Goal: Check status: Check status

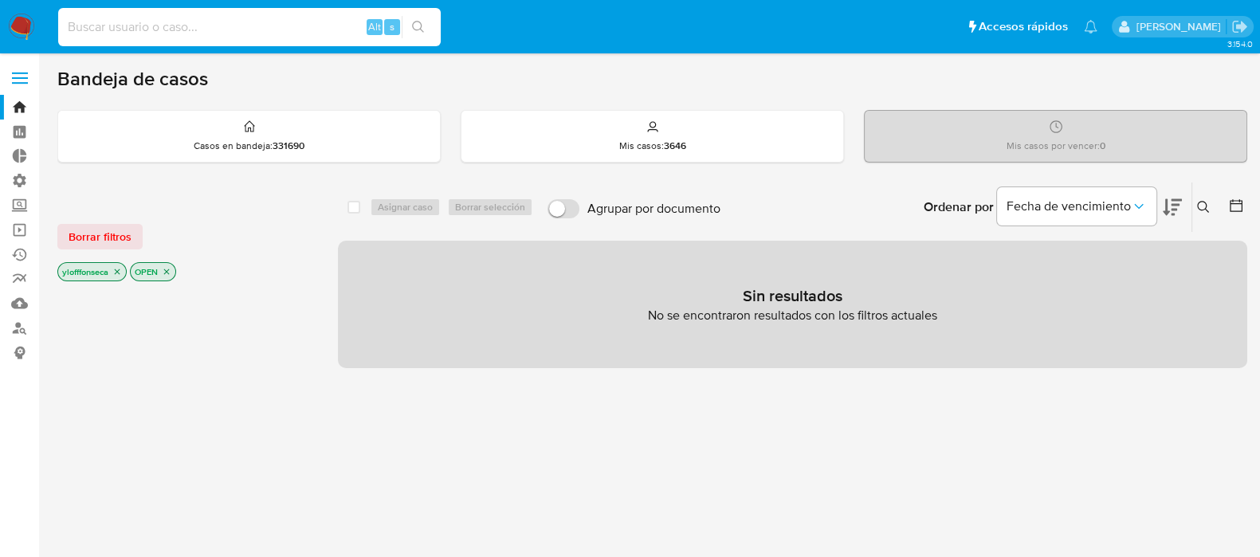
click at [189, 21] on input at bounding box center [249, 27] width 383 height 21
paste input "645948767"
type input "645948767"
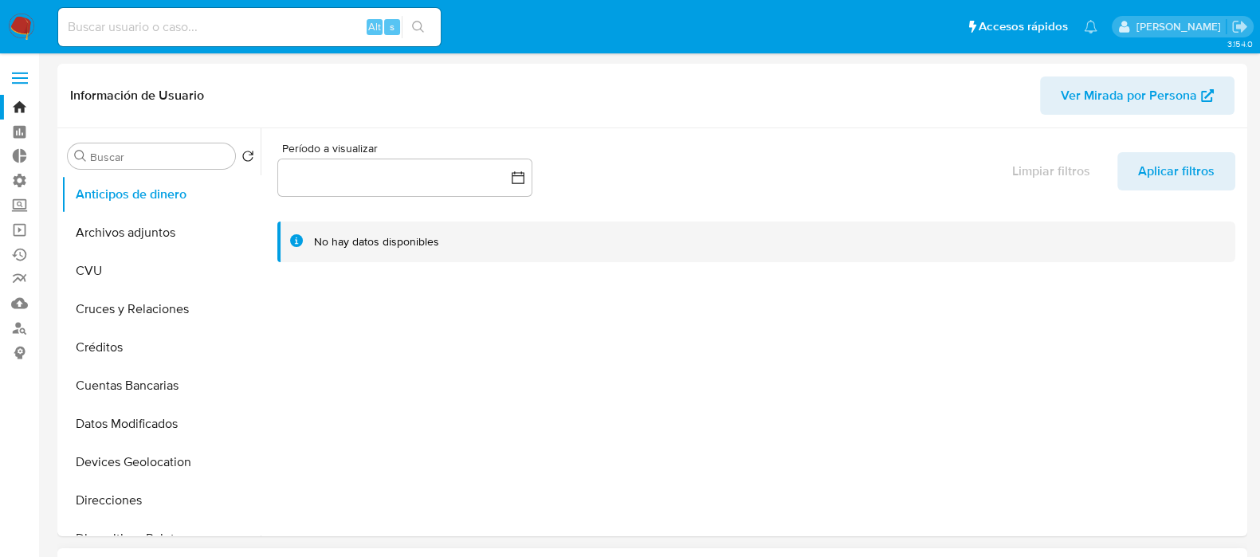
select select "10"
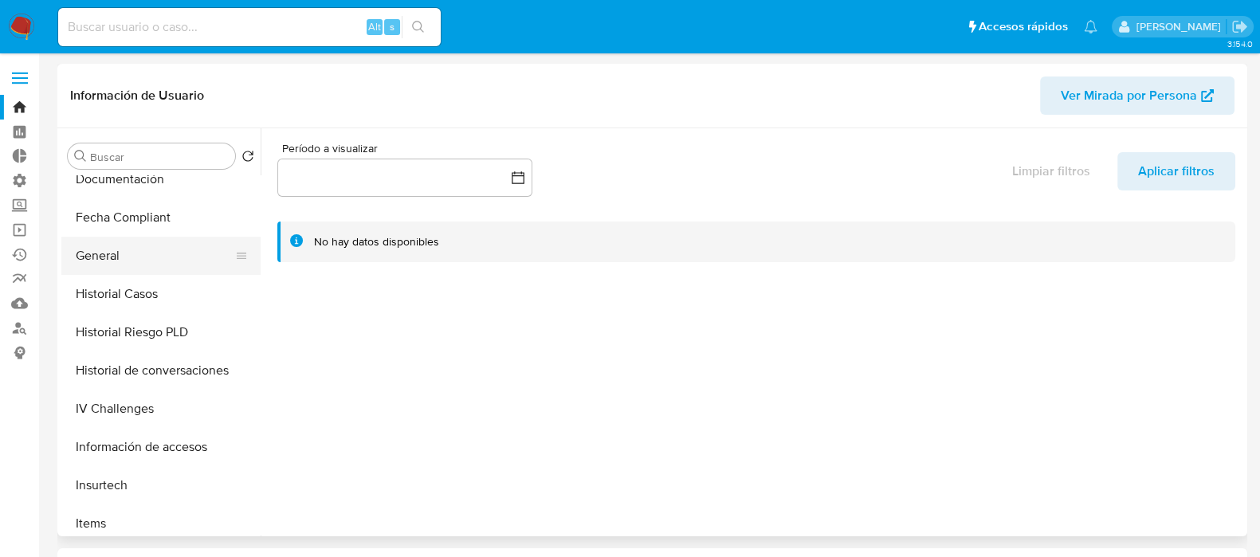
scroll to position [697, 0]
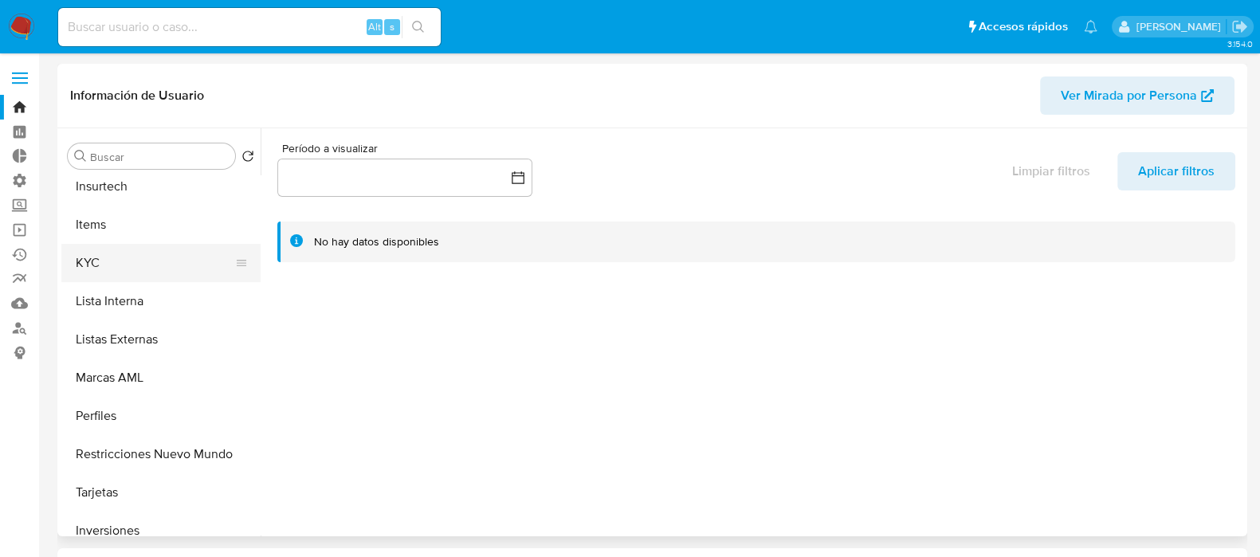
click at [145, 265] on button "KYC" at bounding box center [154, 263] width 187 height 38
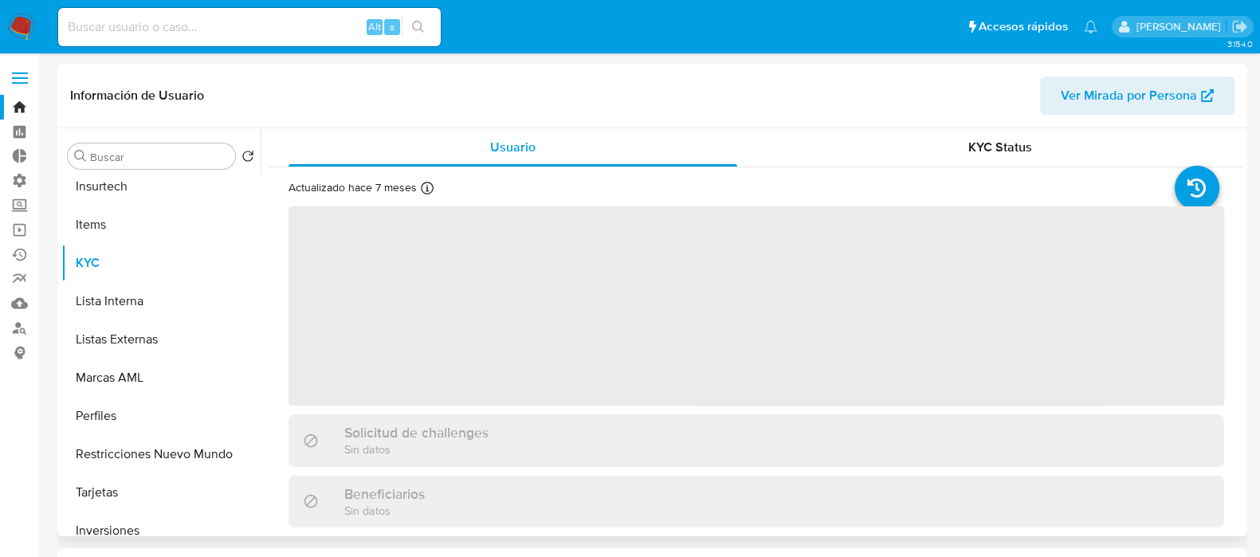
click at [997, 156] on div "KYC Status" at bounding box center [1000, 147] width 449 height 38
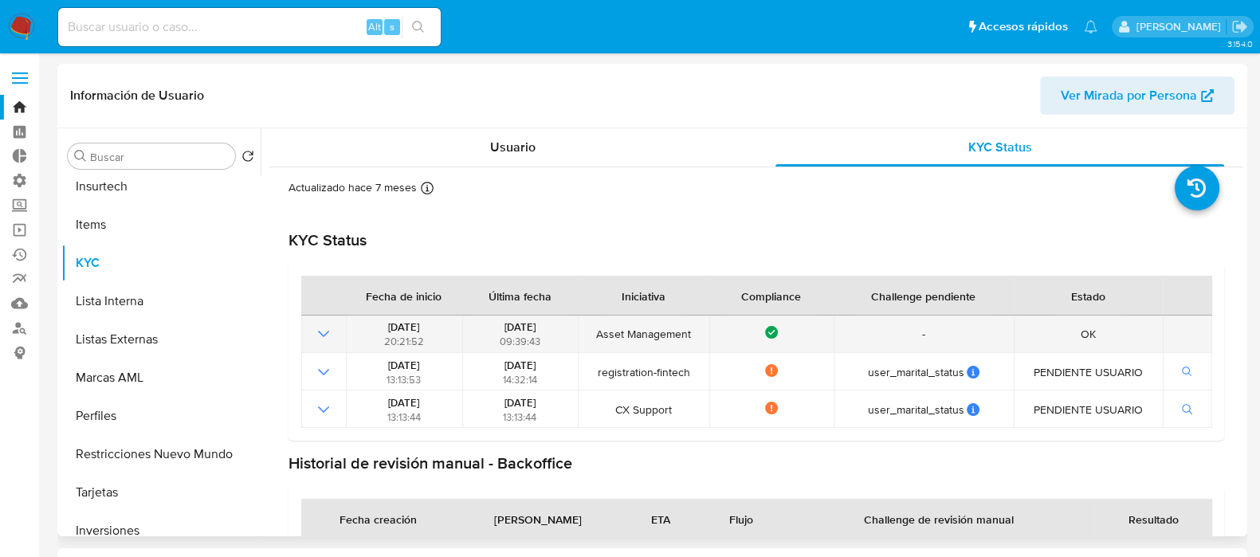
click at [317, 332] on icon "Mostrar operación" at bounding box center [323, 333] width 19 height 19
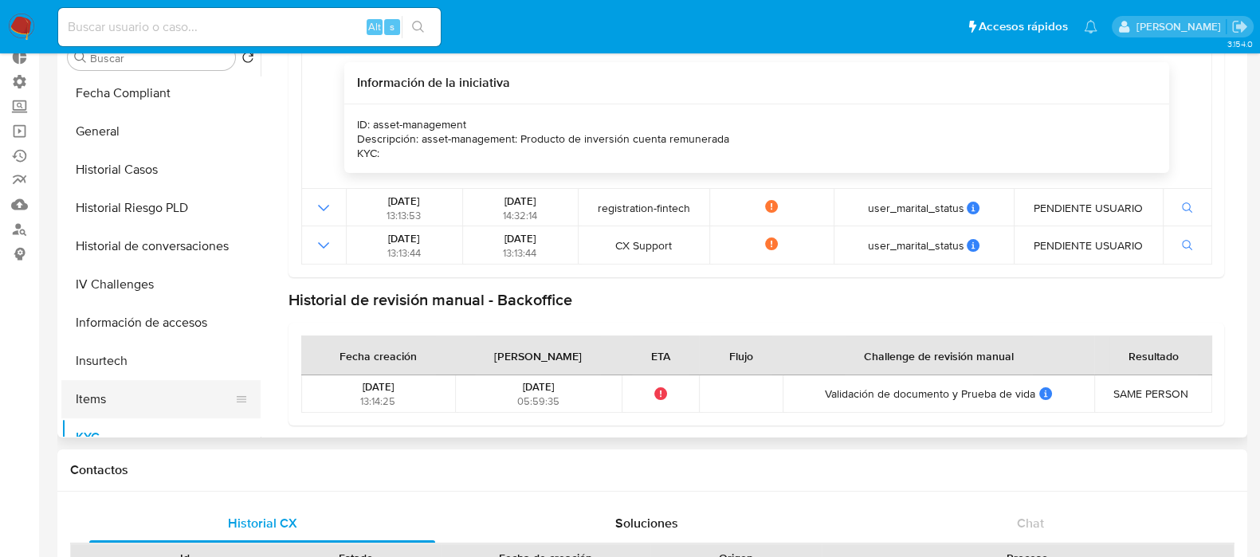
scroll to position [398, 0]
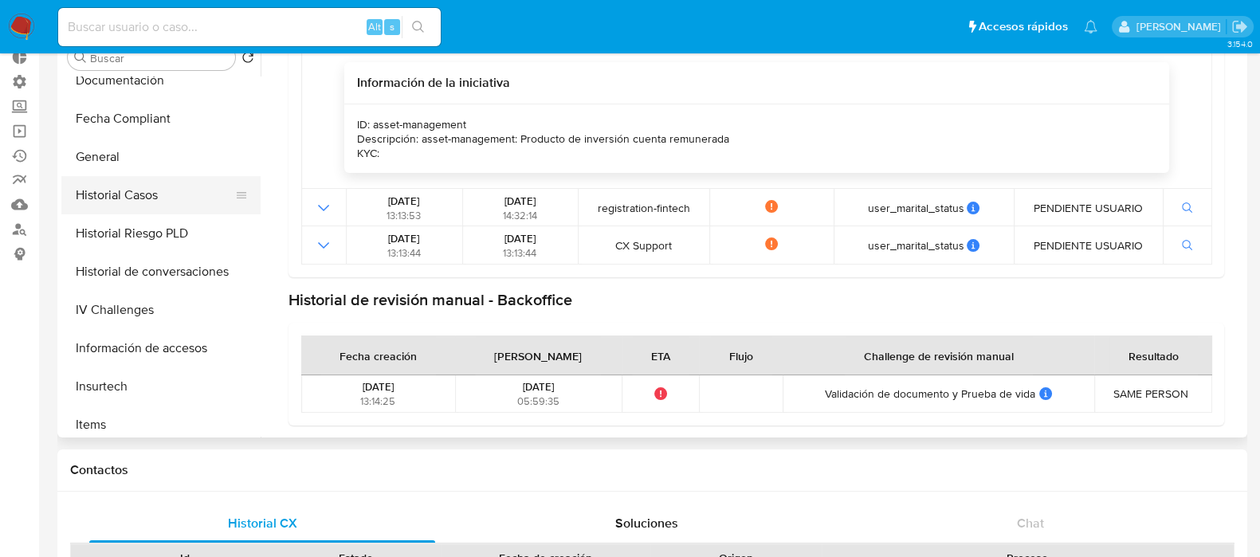
click at [155, 189] on button "Historial Casos" at bounding box center [154, 195] width 187 height 38
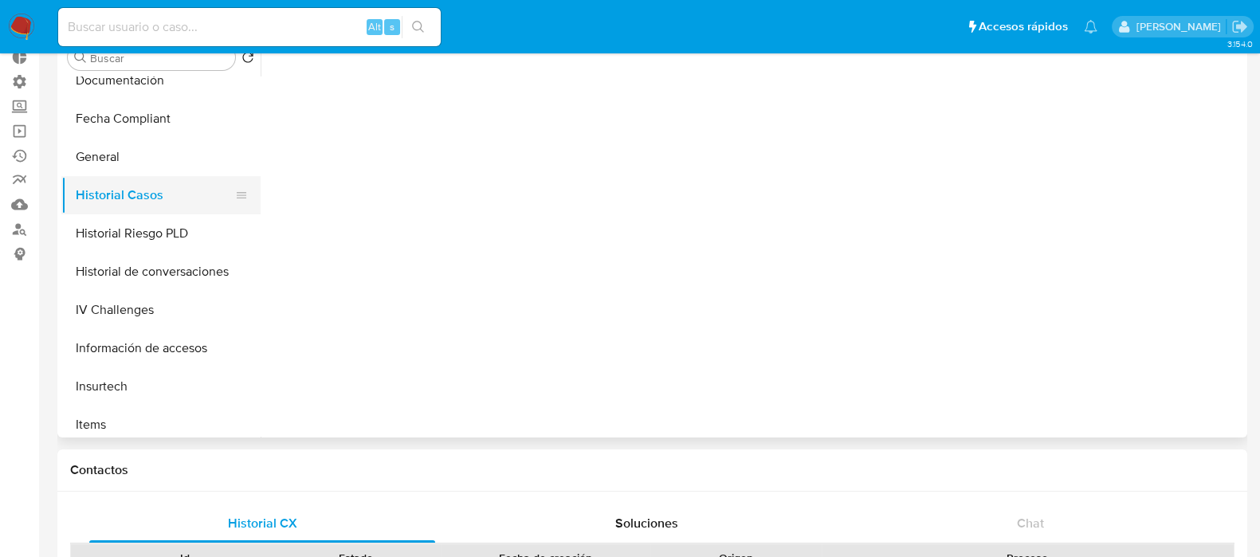
scroll to position [0, 0]
click at [175, 257] on button "Historial de conversaciones" at bounding box center [154, 272] width 187 height 38
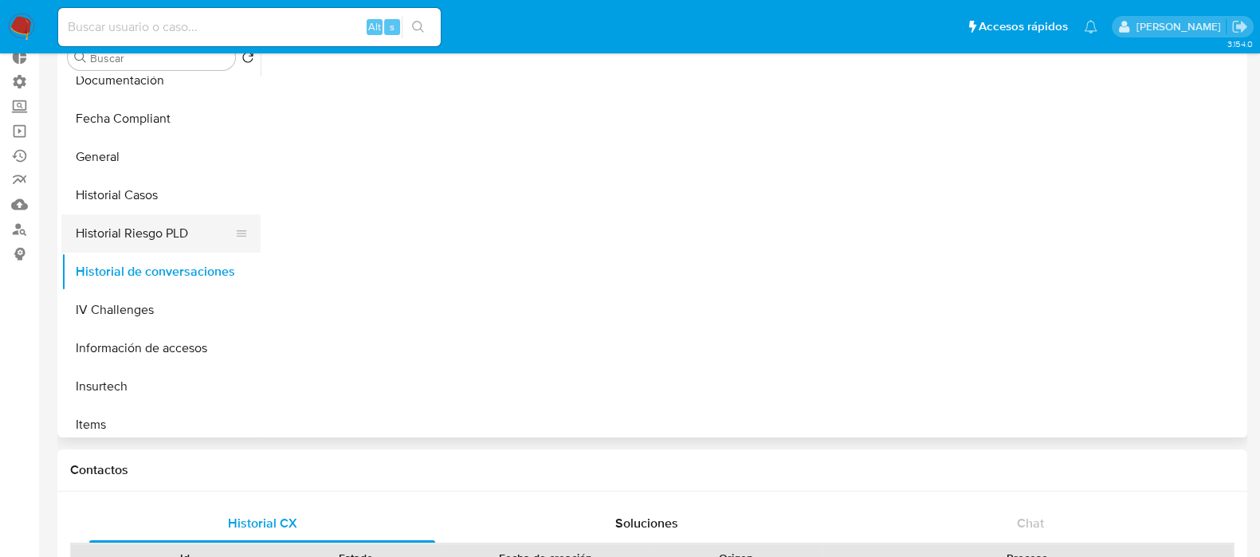
click at [172, 238] on button "Historial Riesgo PLD" at bounding box center [154, 233] width 187 height 38
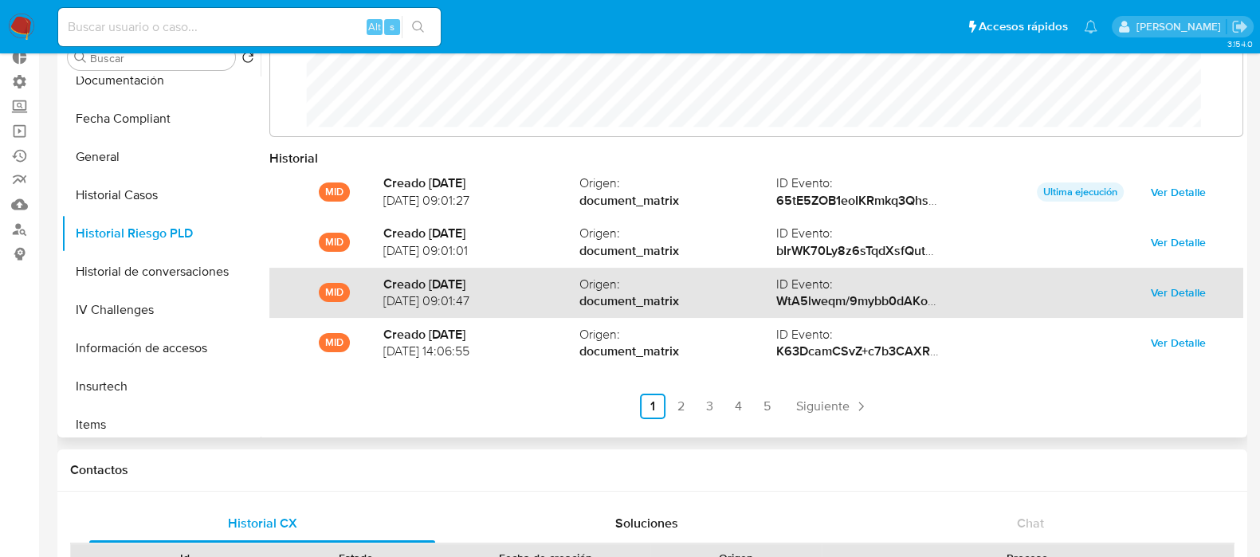
scroll to position [84, 0]
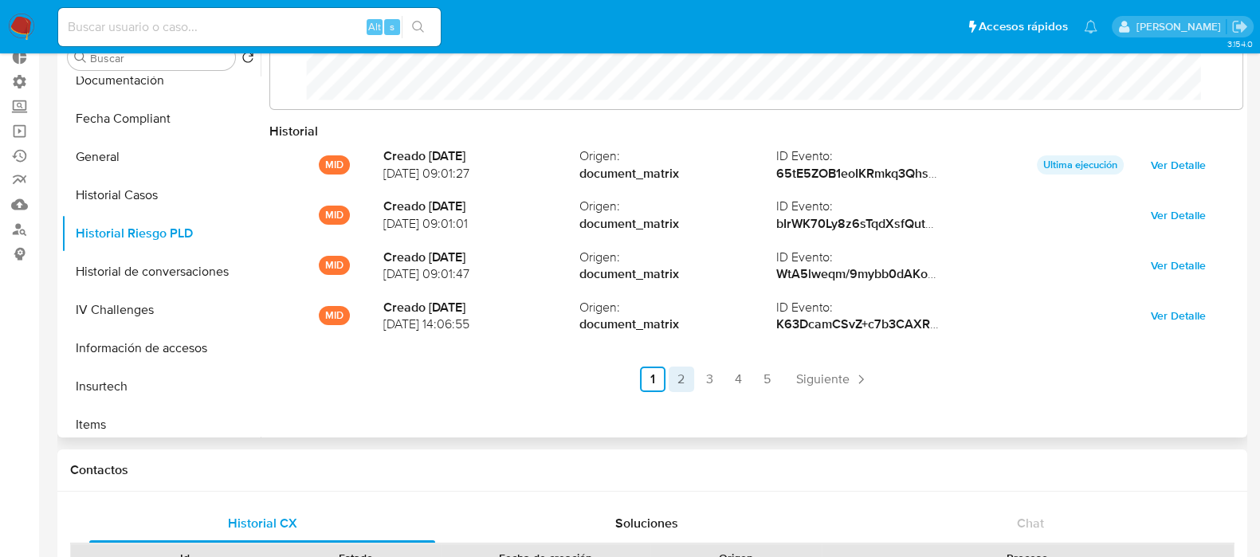
click at [690, 372] on link "2" at bounding box center [682, 380] width 26 height 26
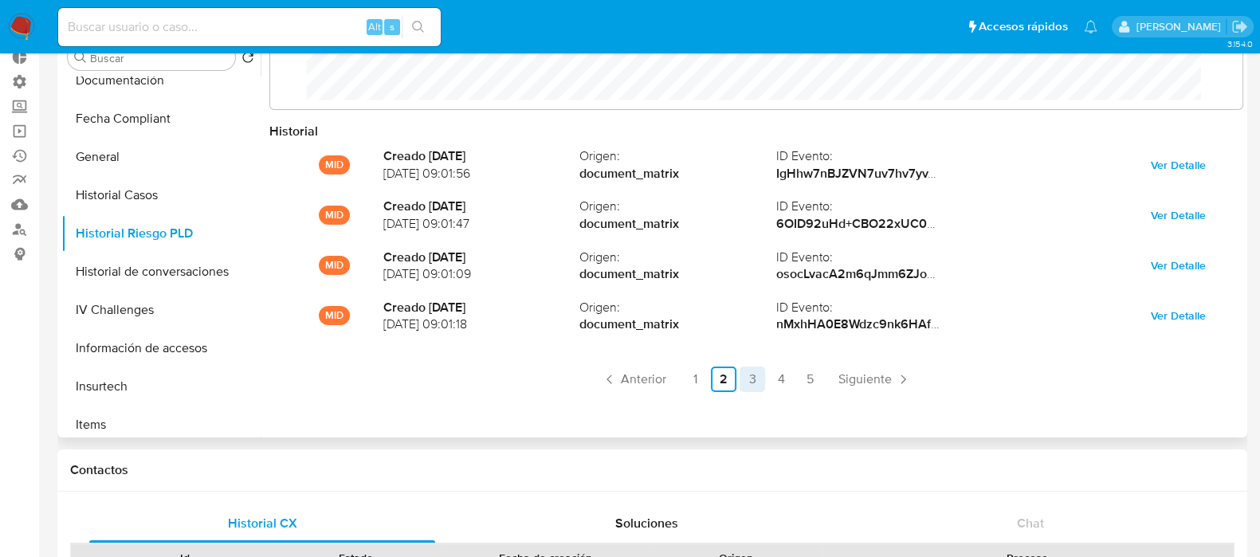
click at [752, 380] on link "3" at bounding box center [753, 380] width 26 height 26
click at [780, 387] on link "4" at bounding box center [782, 380] width 26 height 26
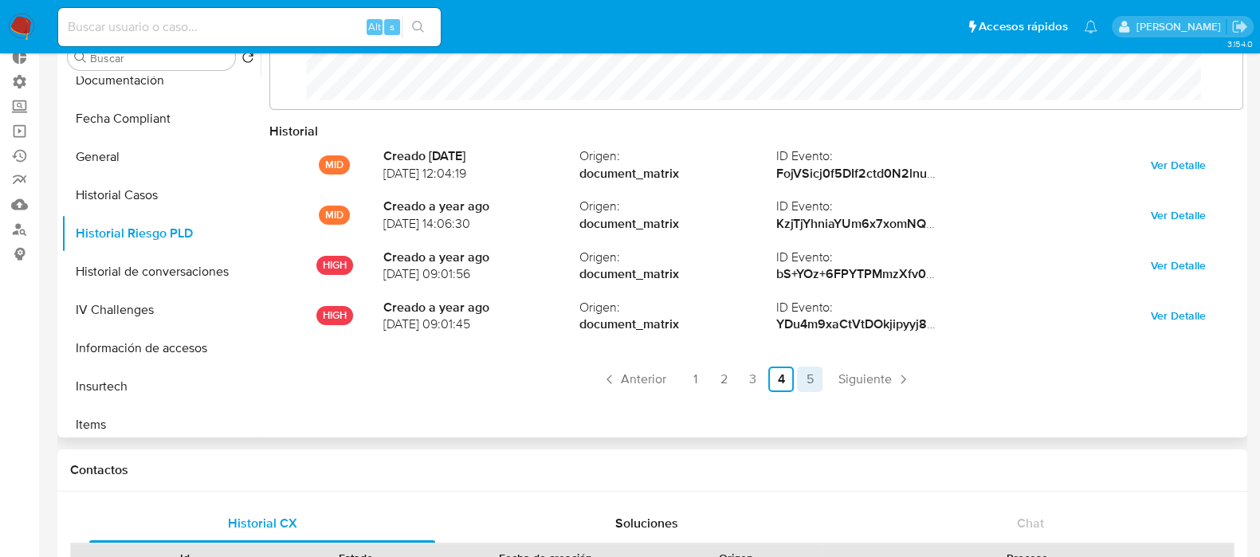
click at [810, 383] on link "5" at bounding box center [810, 380] width 26 height 26
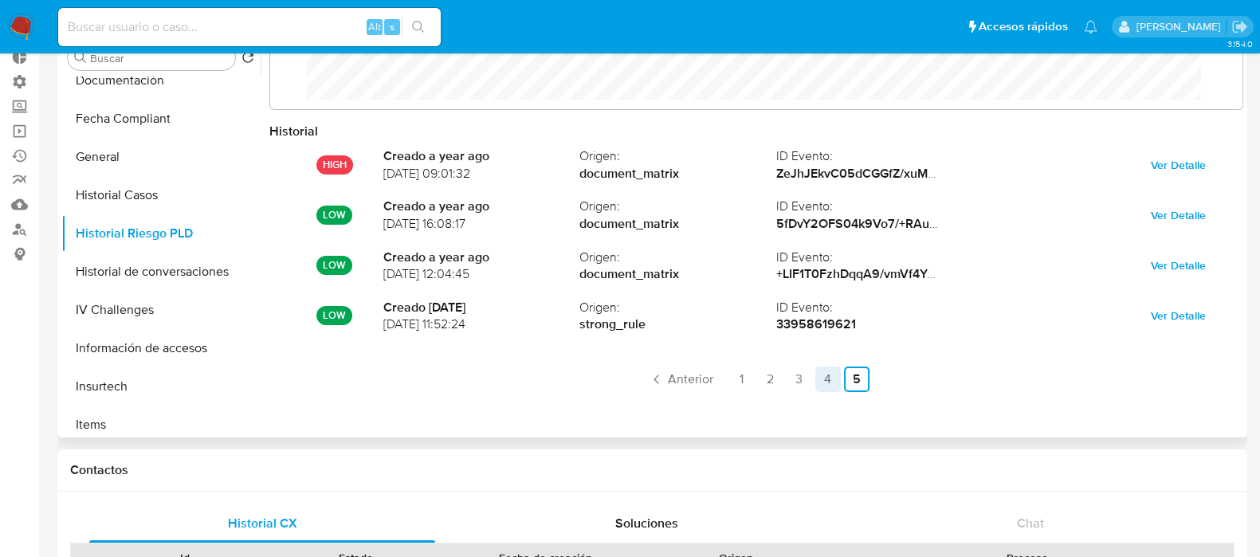
click at [811, 382] on ul "Anterior 1 2 3 4 5 Siguiente" at bounding box center [756, 380] width 974 height 26
click at [797, 380] on link "3" at bounding box center [800, 380] width 26 height 26
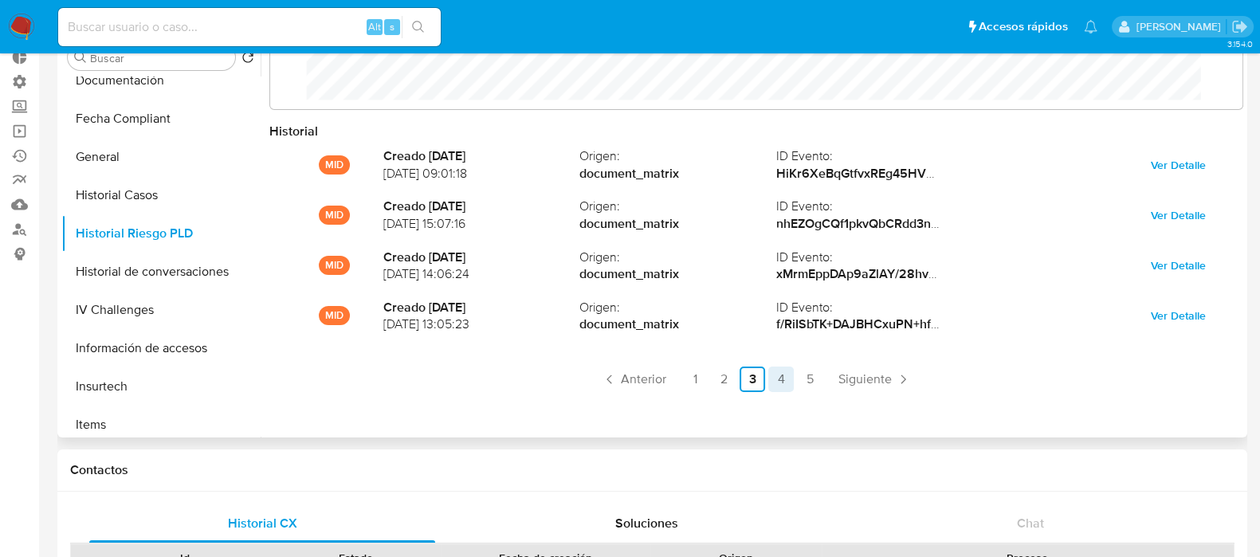
click at [784, 381] on link "4" at bounding box center [782, 380] width 26 height 26
click at [800, 381] on link "5" at bounding box center [810, 380] width 26 height 26
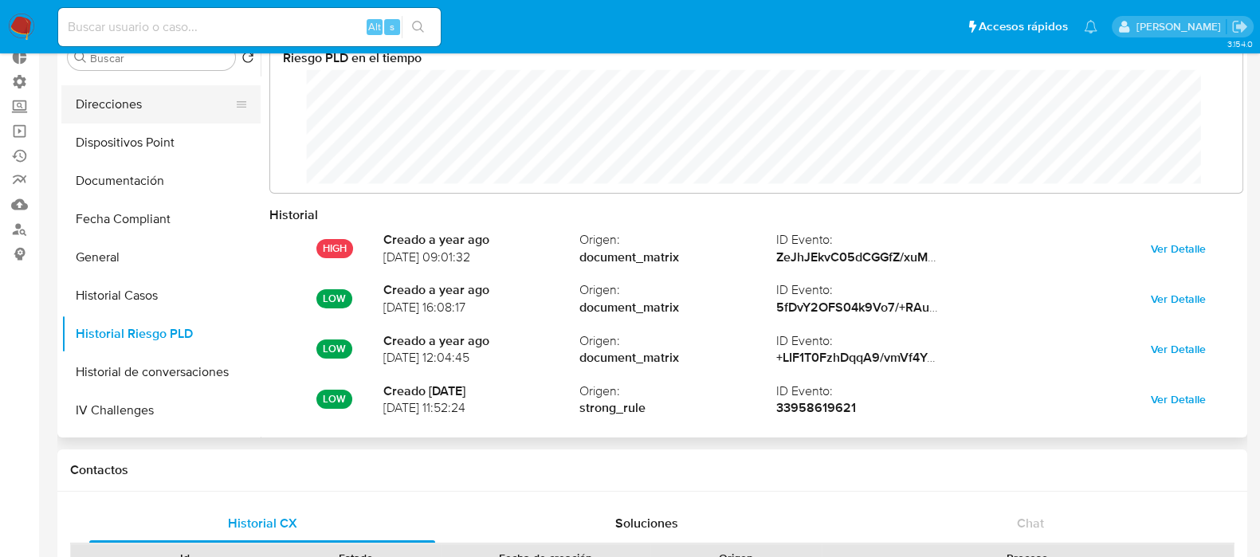
scroll to position [199, 0]
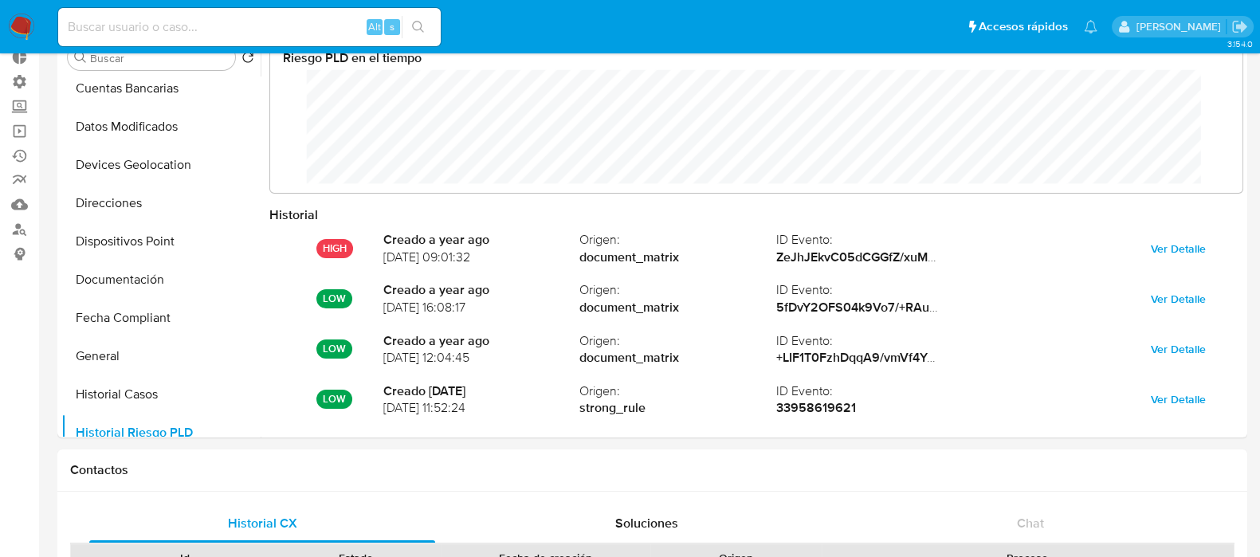
click at [173, 49] on nav "Pausado Ver notificaciones Alt s Accesos rápidos Presiona las siguientes teclas…" at bounding box center [630, 26] width 1260 height 53
click at [170, 57] on input "Buscar" at bounding box center [159, 58] width 139 height 14
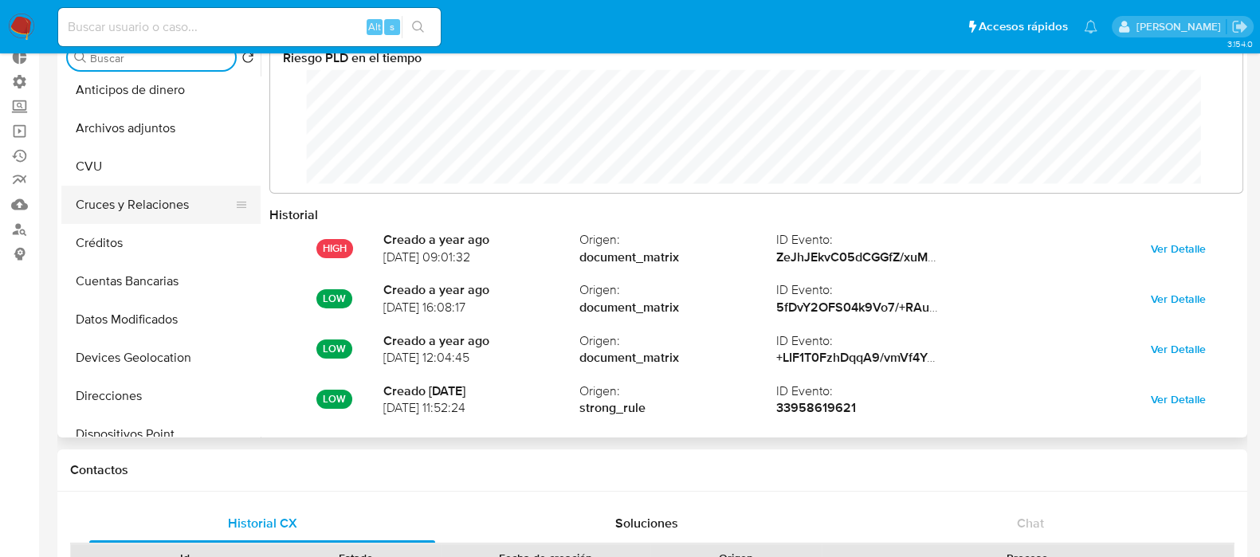
scroll to position [0, 0]
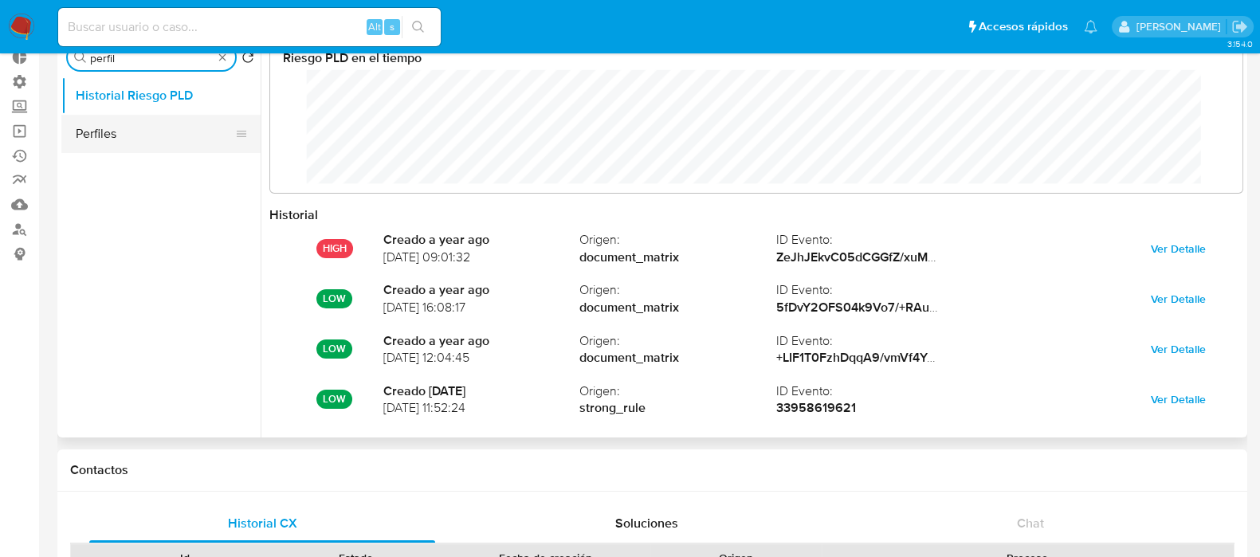
click at [155, 122] on button "Perfiles" at bounding box center [154, 134] width 187 height 38
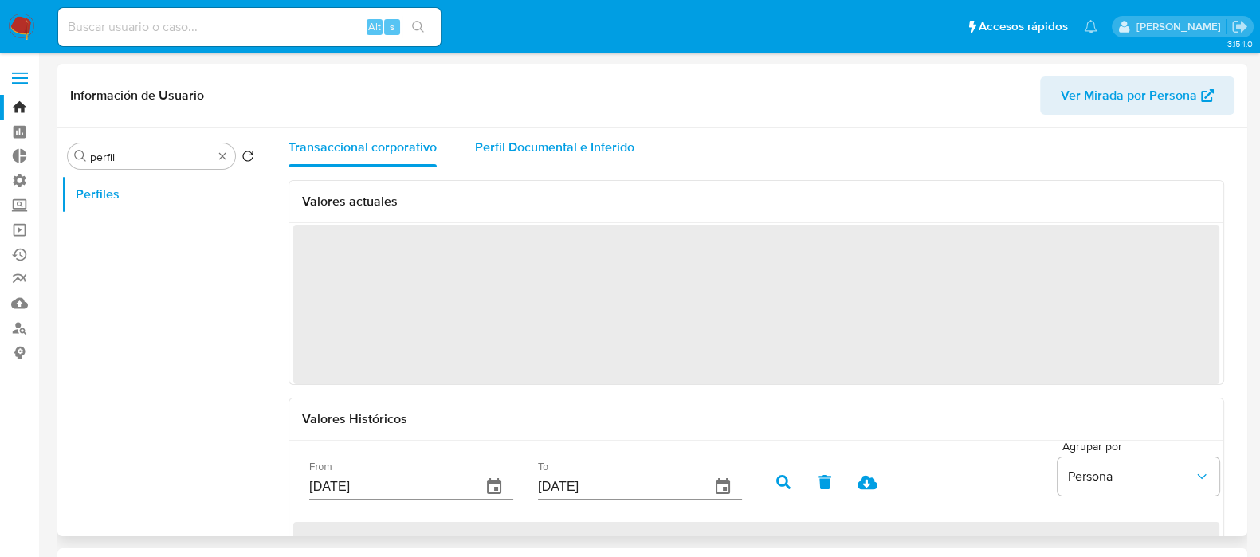
click at [579, 146] on span "Perfil Documental e Inferido" at bounding box center [554, 147] width 159 height 18
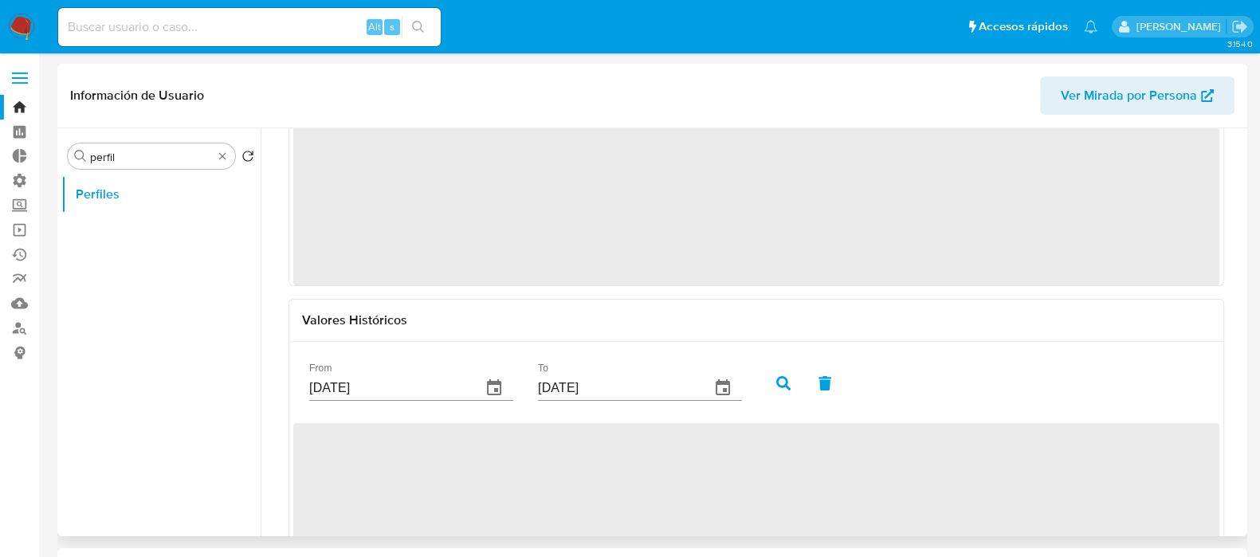
scroll to position [167, 0]
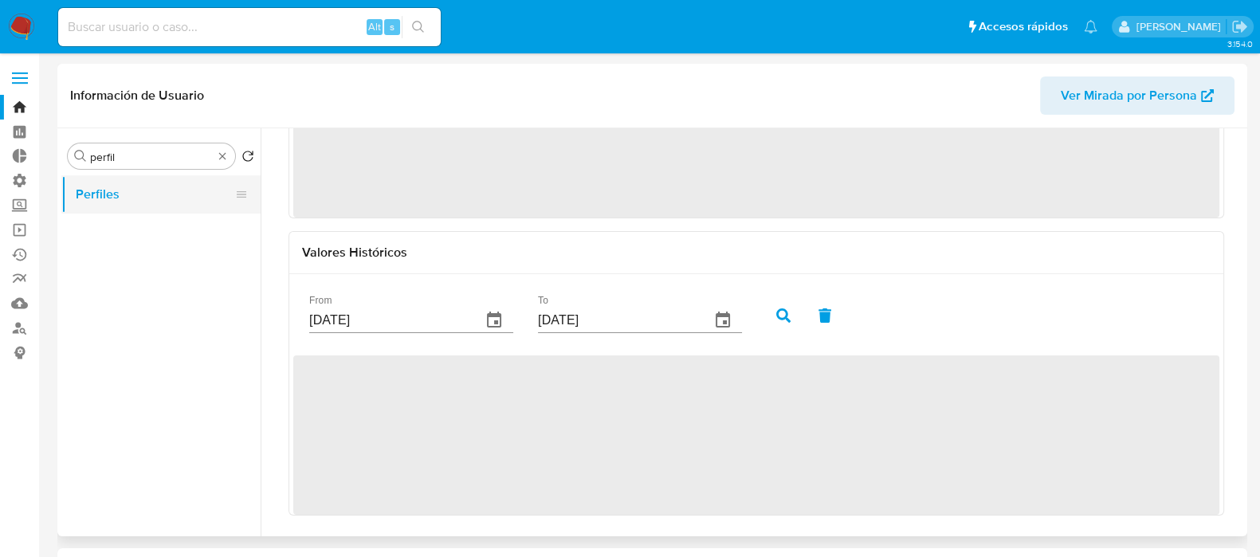
click at [164, 187] on button "Perfiles" at bounding box center [154, 194] width 187 height 38
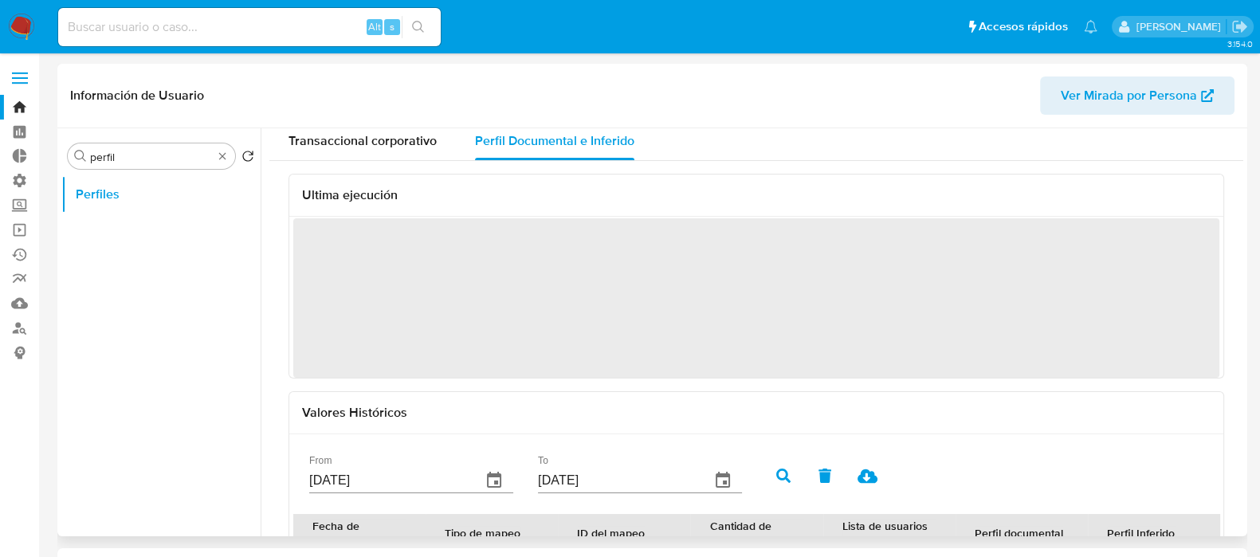
scroll to position [0, 0]
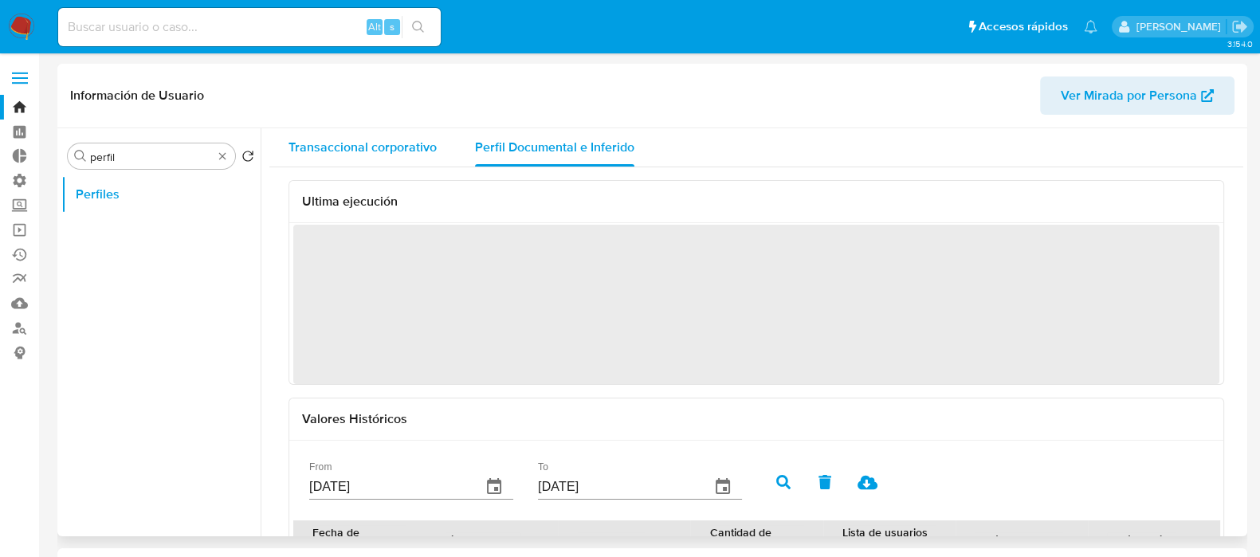
click at [380, 155] on span "Transaccional corporativo" at bounding box center [363, 147] width 148 height 18
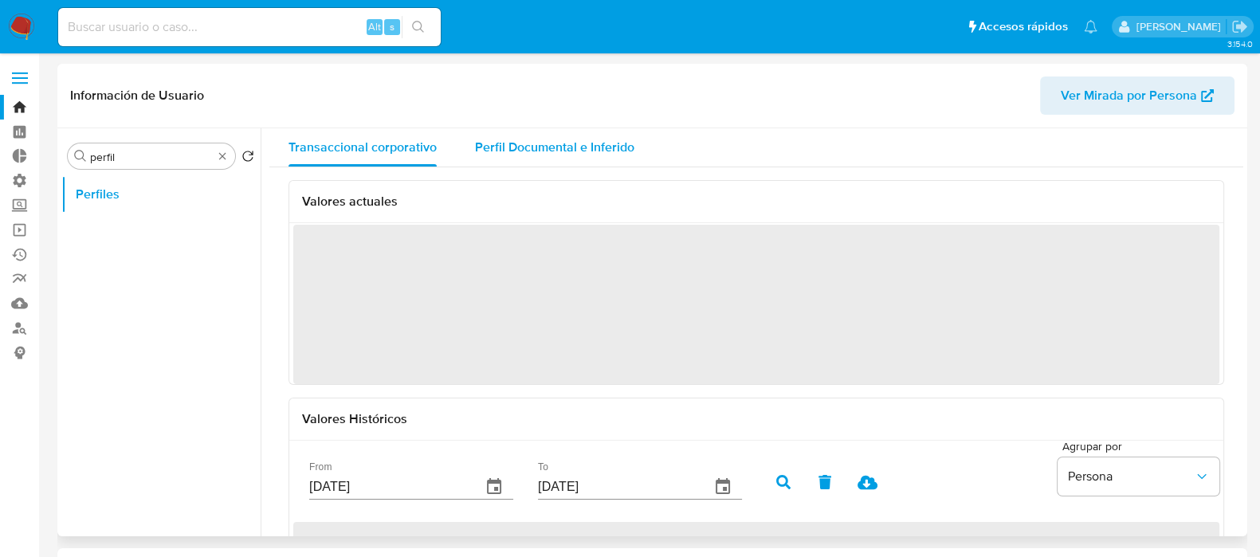
click at [542, 145] on span "Perfil Documental e Inferido" at bounding box center [554, 147] width 159 height 18
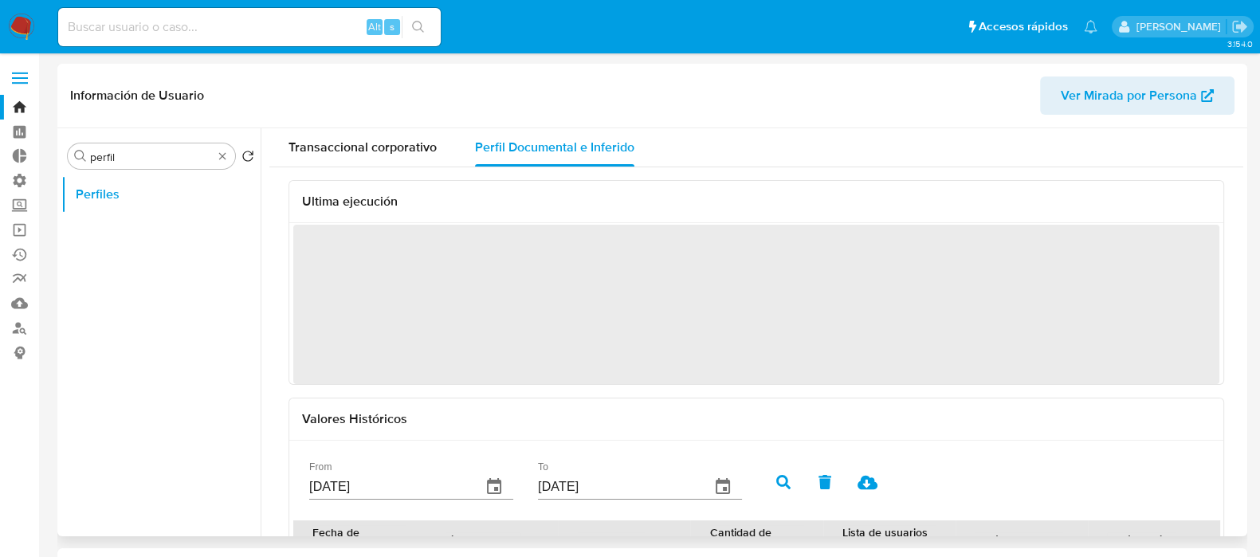
scroll to position [199, 0]
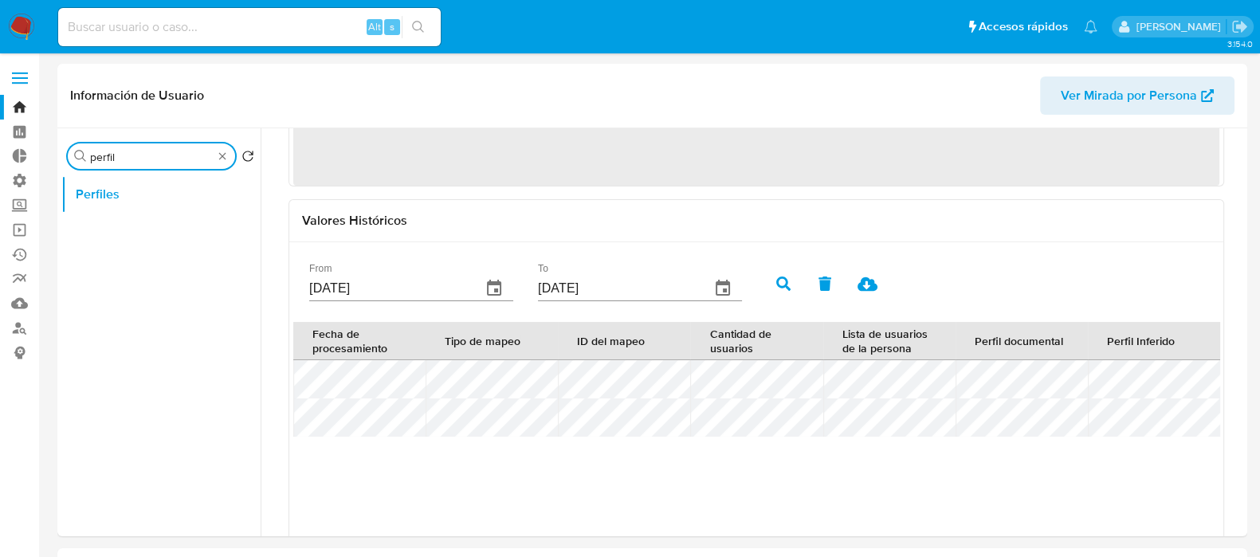
drag, startPoint x: 137, startPoint y: 152, endPoint x: 0, endPoint y: 103, distance: 145.8
type input "riesgo"
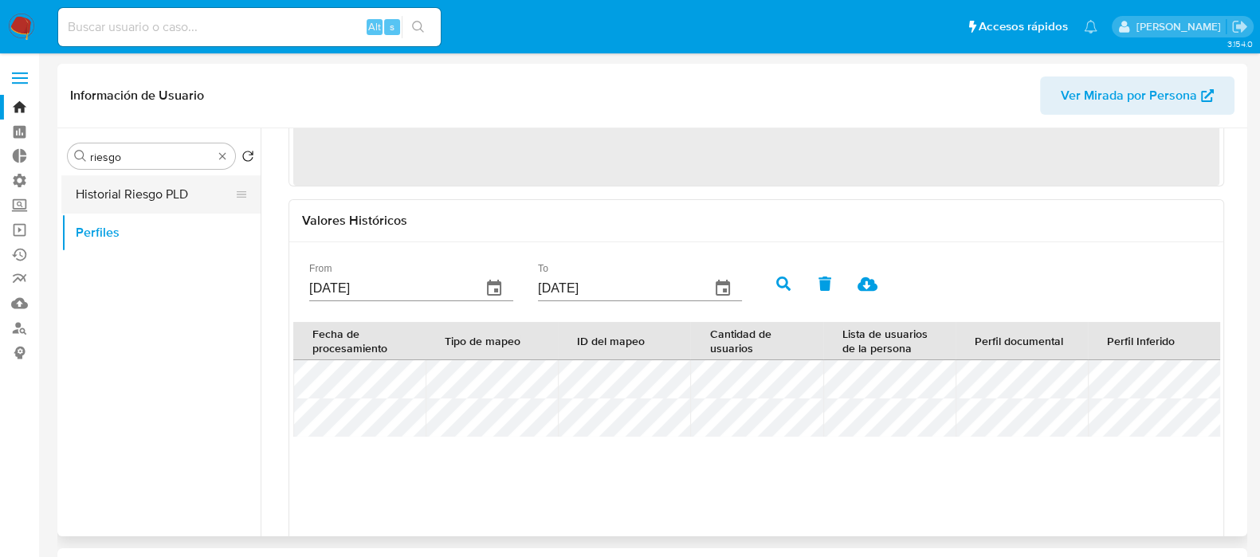
click at [138, 194] on button "Historial Riesgo PLD" at bounding box center [154, 194] width 187 height 38
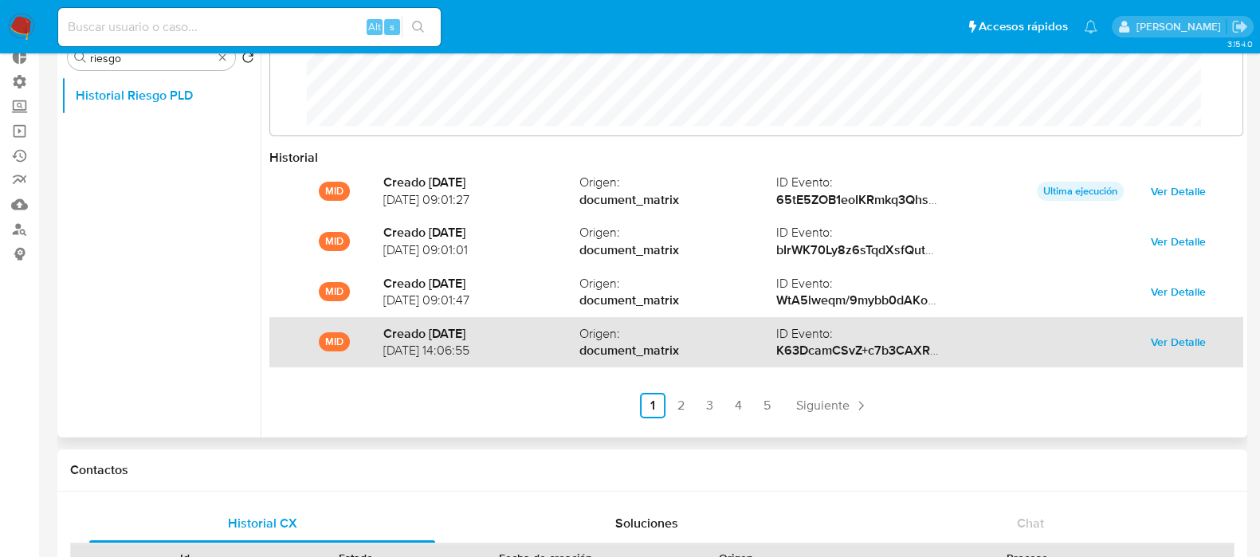
scroll to position [84, 0]
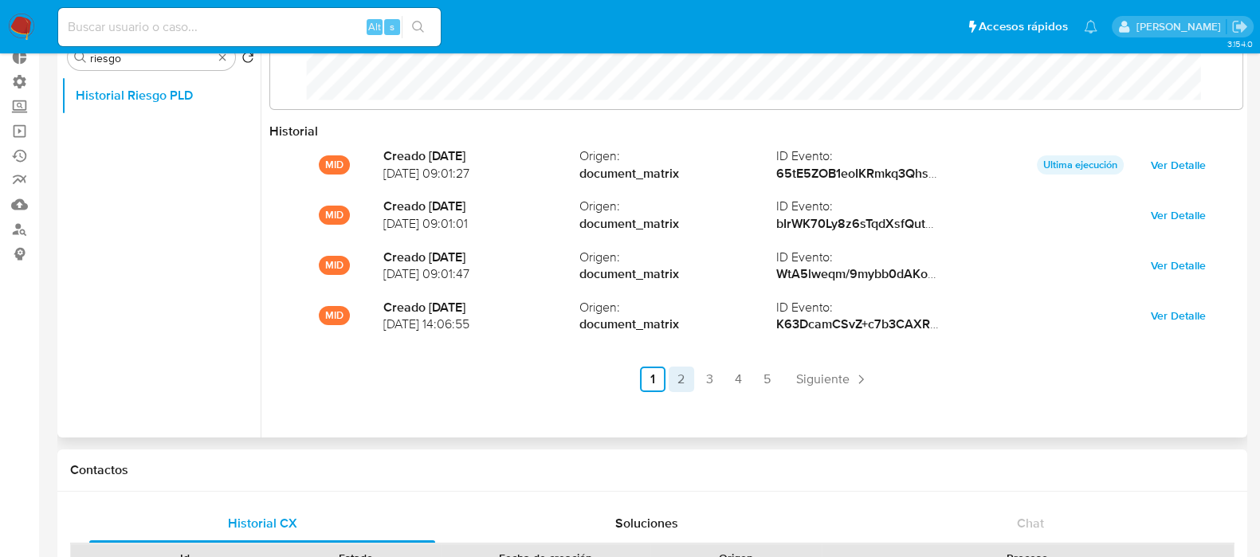
click at [687, 382] on link "2" at bounding box center [682, 380] width 26 height 26
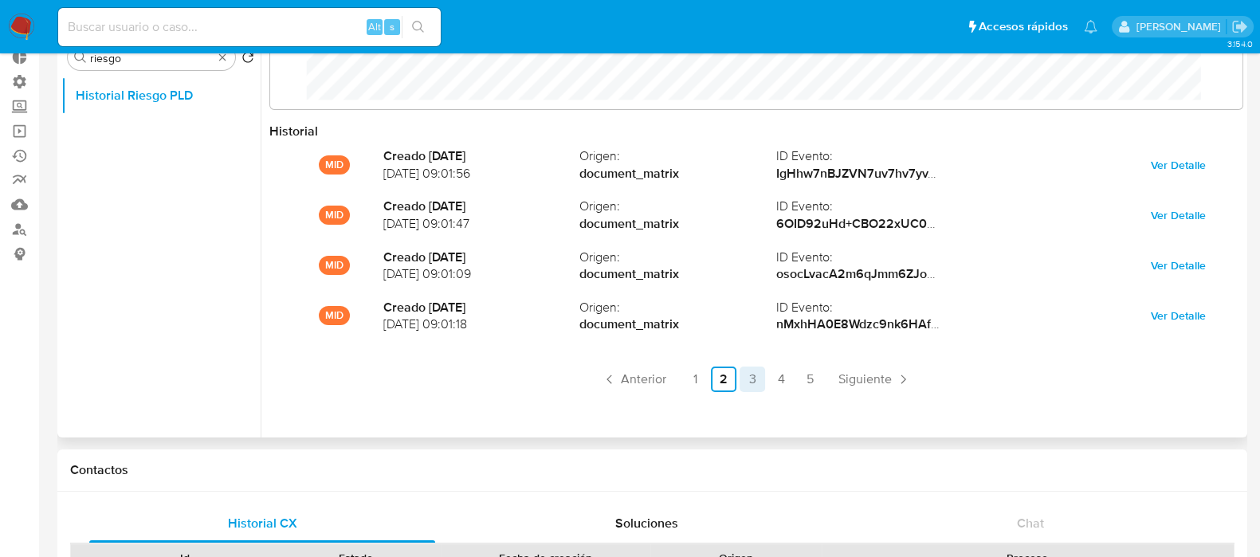
click at [749, 383] on link "3" at bounding box center [753, 380] width 26 height 26
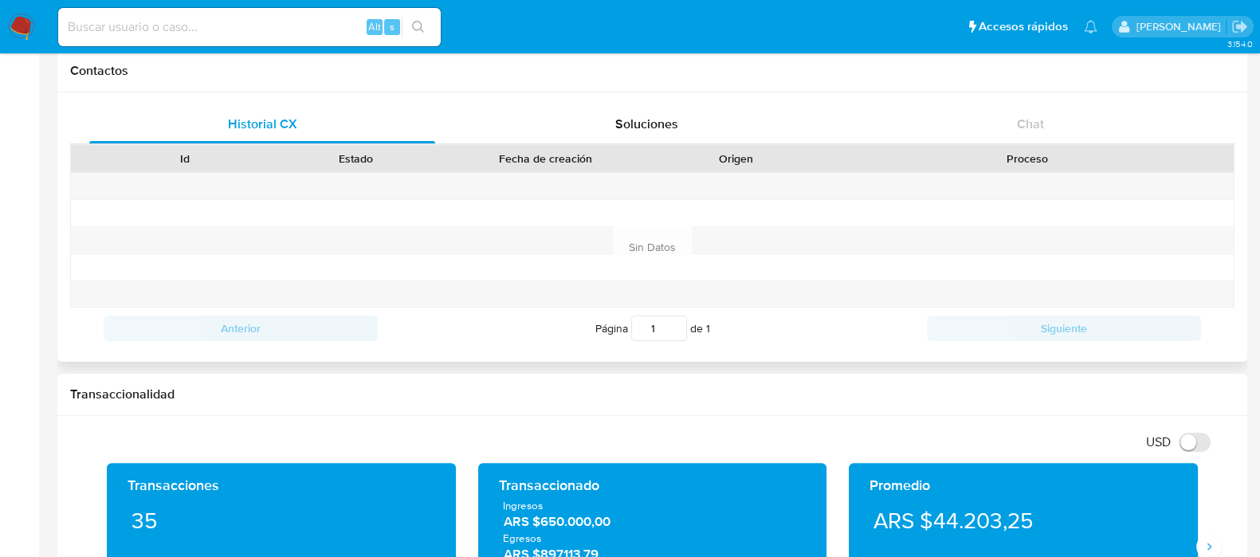
scroll to position [99, 0]
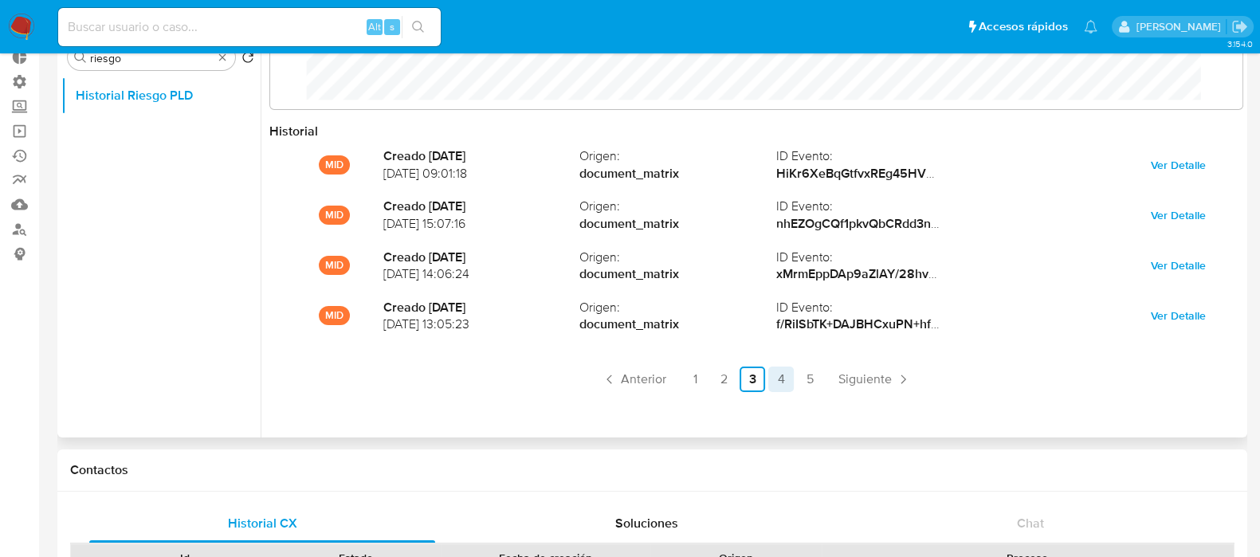
click at [787, 378] on link "4" at bounding box center [782, 380] width 26 height 26
click at [808, 381] on link "5" at bounding box center [810, 380] width 26 height 26
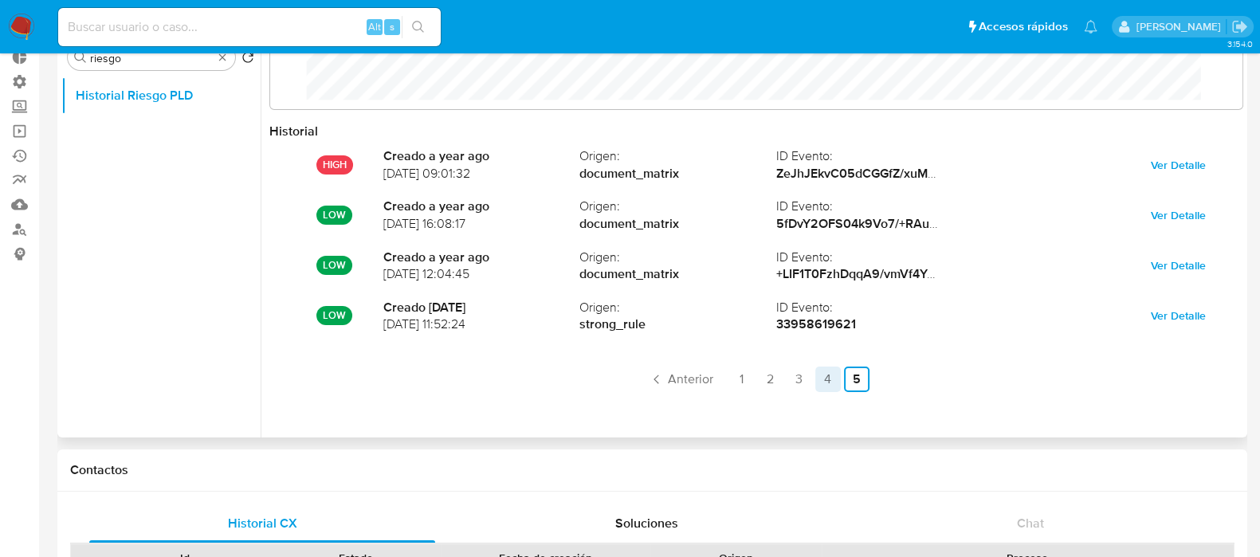
click at [817, 375] on link "4" at bounding box center [829, 380] width 26 height 26
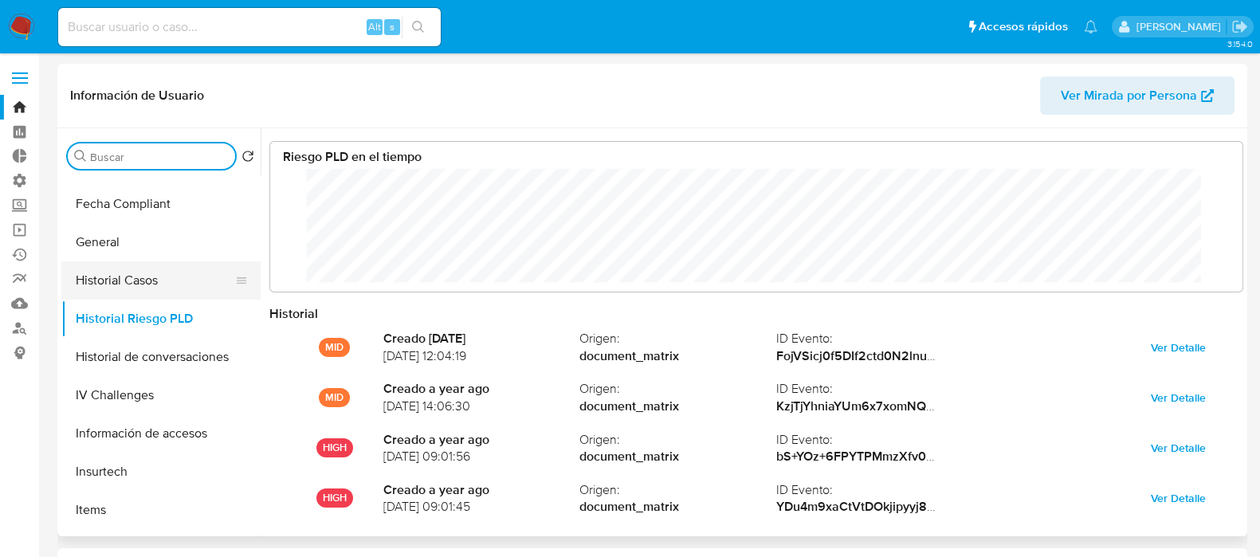
scroll to position [597, 0]
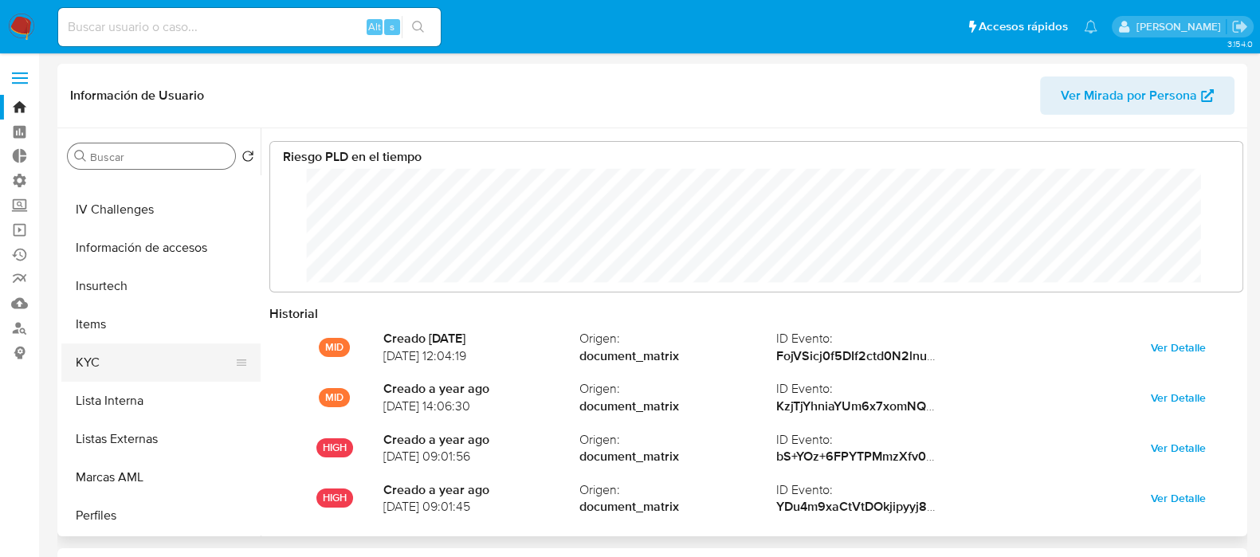
click at [132, 367] on button "KYC" at bounding box center [154, 363] width 187 height 38
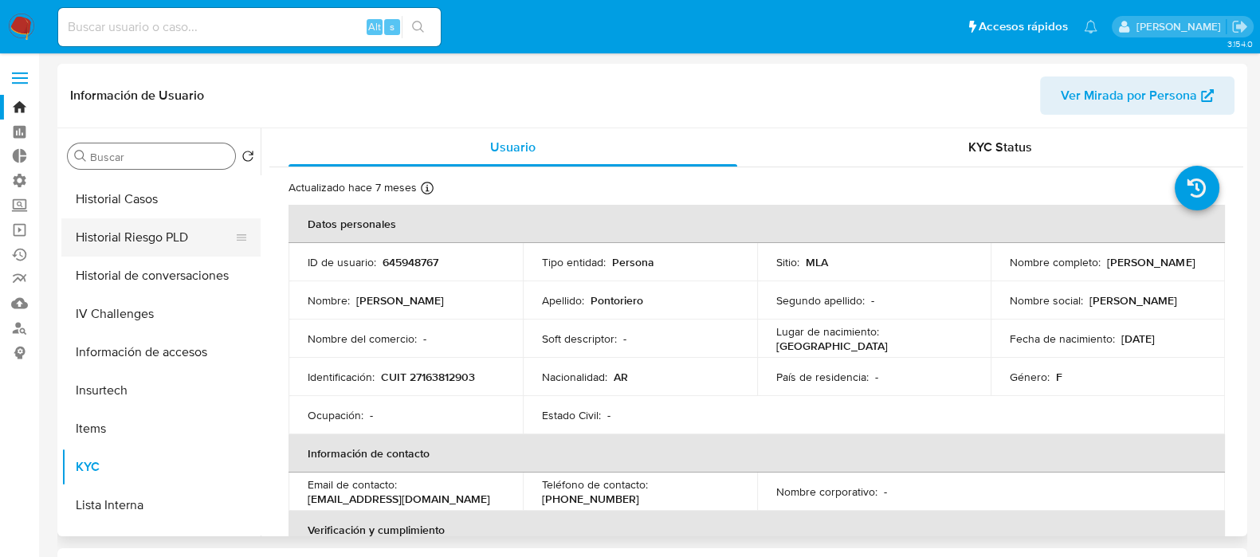
scroll to position [398, 0]
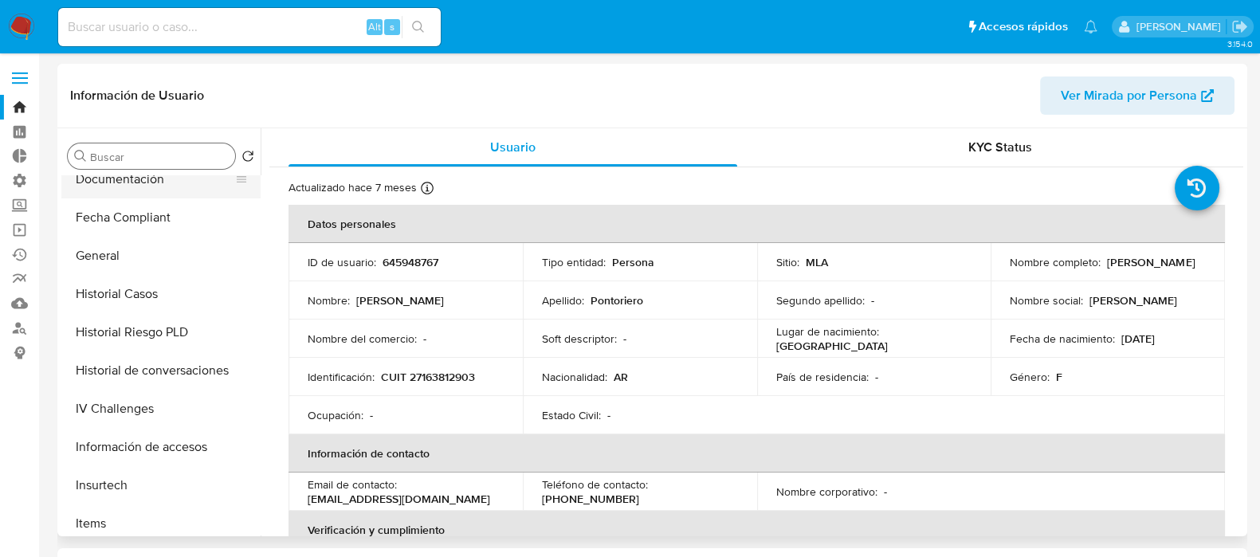
click at [124, 176] on button "Documentación" at bounding box center [154, 179] width 187 height 38
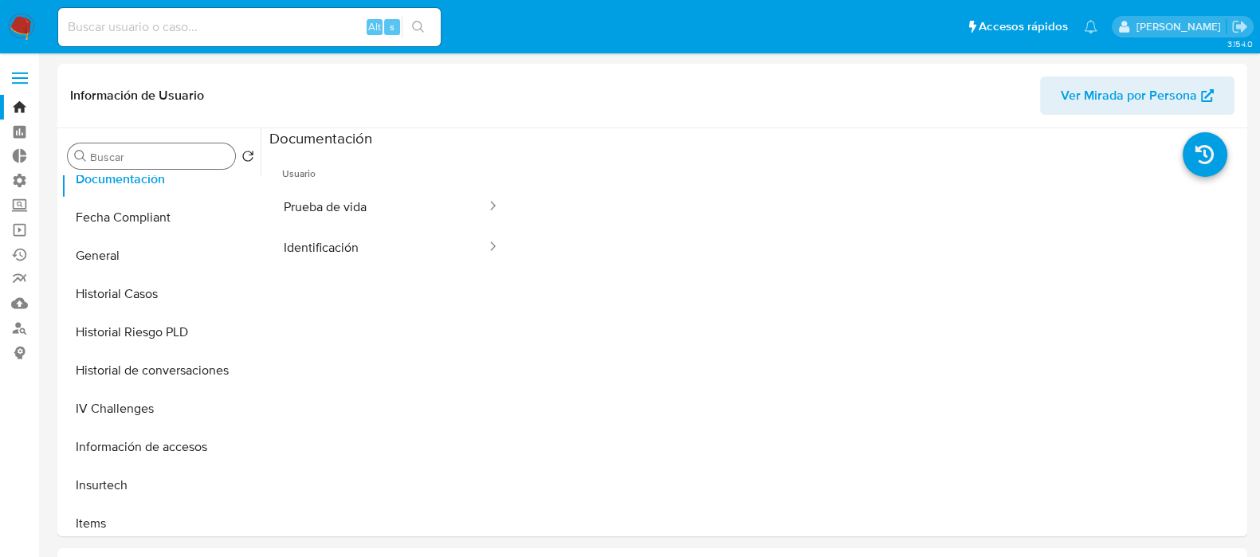
click at [20, 31] on img at bounding box center [21, 27] width 27 height 27
